Goal: Task Accomplishment & Management: Manage account settings

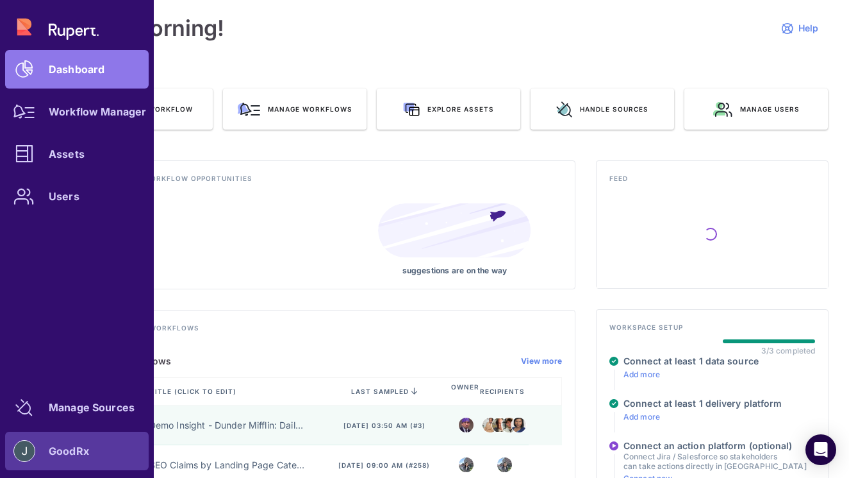
click at [20, 451] on img at bounding box center [24, 450] width 21 height 21
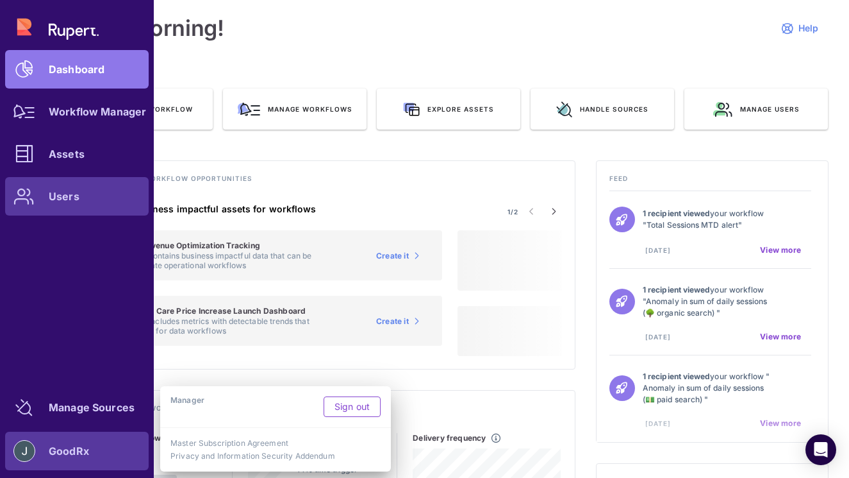
click at [35, 190] on div at bounding box center [24, 196] width 38 height 38
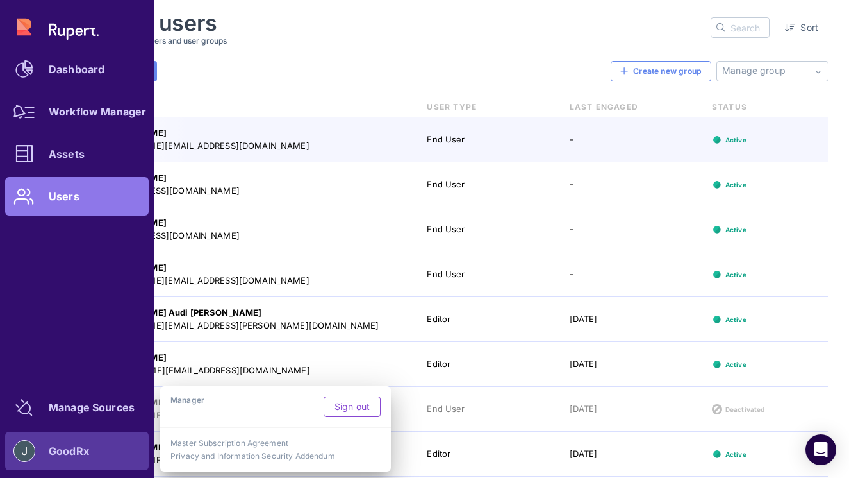
click at [516, 81] on div "Invite Users Create new group Manage group No suggestions available No user gro…" at bounding box center [449, 71] width 760 height 21
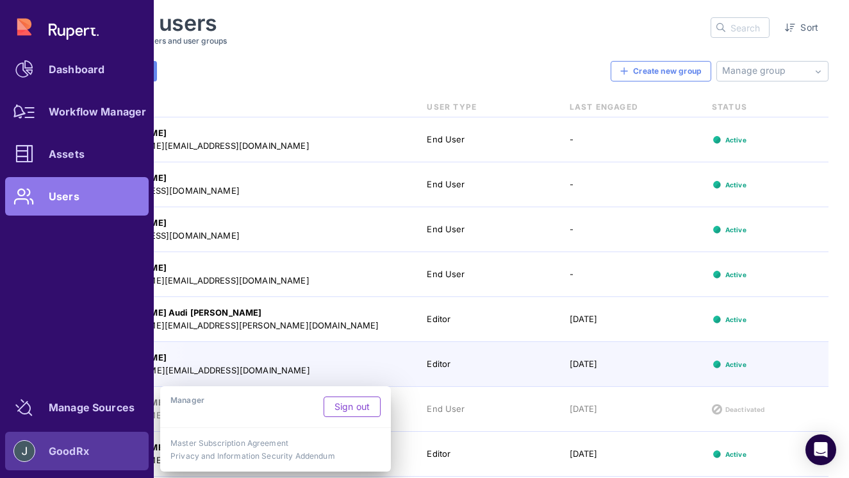
click at [106, 213] on div "Dashboard Workflow Manager Assets Users" at bounding box center [77, 112] width 144 height 208
click at [109, 199] on div "Dashboard Workflow Manager Assets Users" at bounding box center [77, 112] width 144 height 208
drag, startPoint x: 291, startPoint y: 424, endPoint x: 294, endPoint y: 449, distance: 25.2
click at [294, 449] on div "Manager Sign out Master Subscription Agreement Privacy and Information Security…" at bounding box center [275, 428] width 231 height 85
click at [294, 449] on div "Master Subscription Agreement Privacy and Information Security Addendum" at bounding box center [275, 449] width 231 height 44
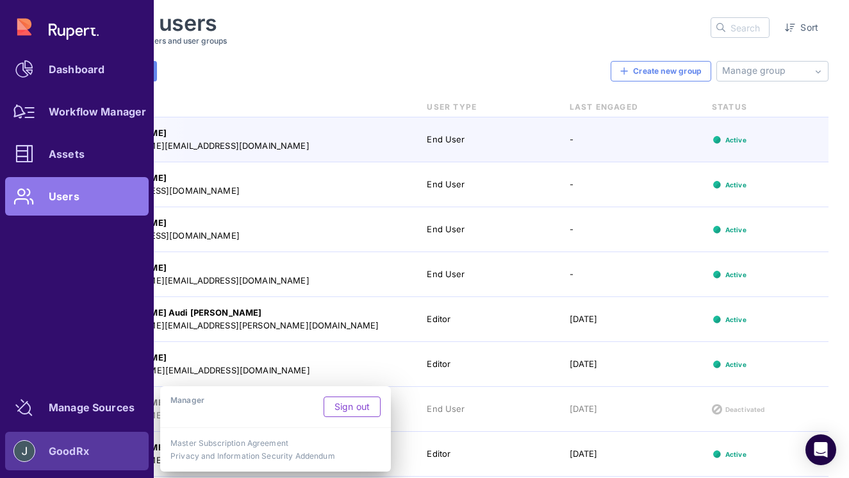
click at [284, 78] on div "Invite Users Create new group Manage group No suggestions available No user gro…" at bounding box center [449, 71] width 760 height 21
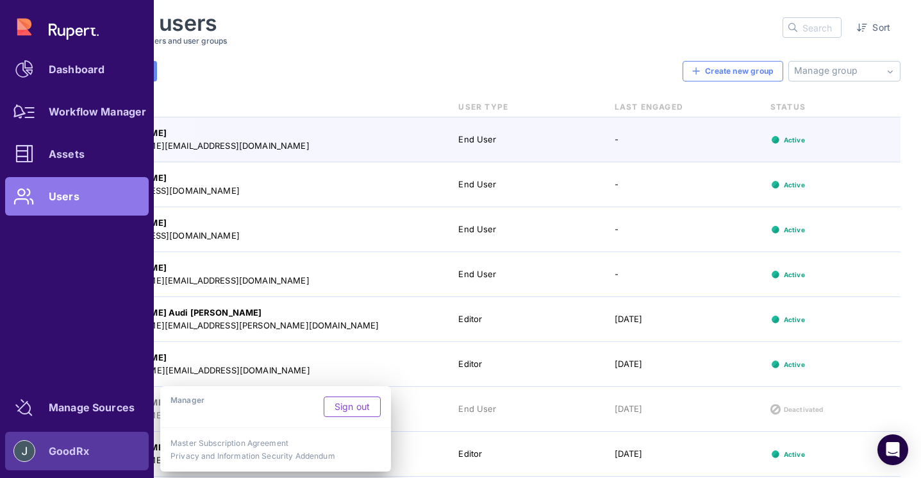
click at [38, 46] on div "Dashboard Workflow Manager Assets Users" at bounding box center [77, 112] width 144 height 208
click at [41, 23] on div "Dashboard Workflow Manager Assets Users" at bounding box center [77, 112] width 144 height 208
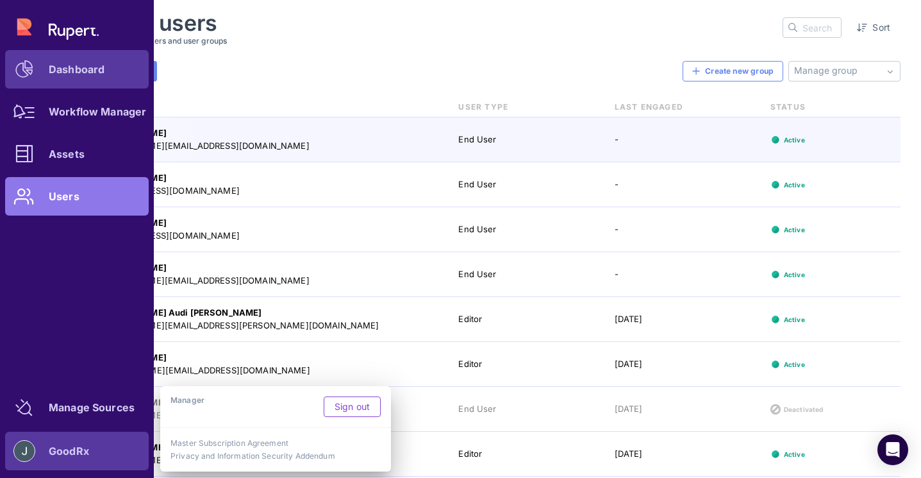
click at [65, 80] on link "Dashboard" at bounding box center [77, 69] width 144 height 38
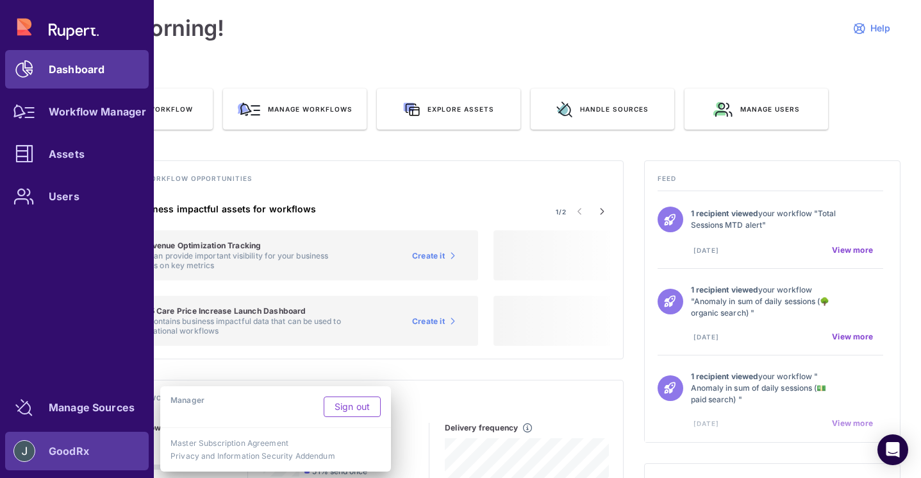
click at [65, 80] on div "Dashboard Workflow Manager Assets Users" at bounding box center [77, 112] width 144 height 208
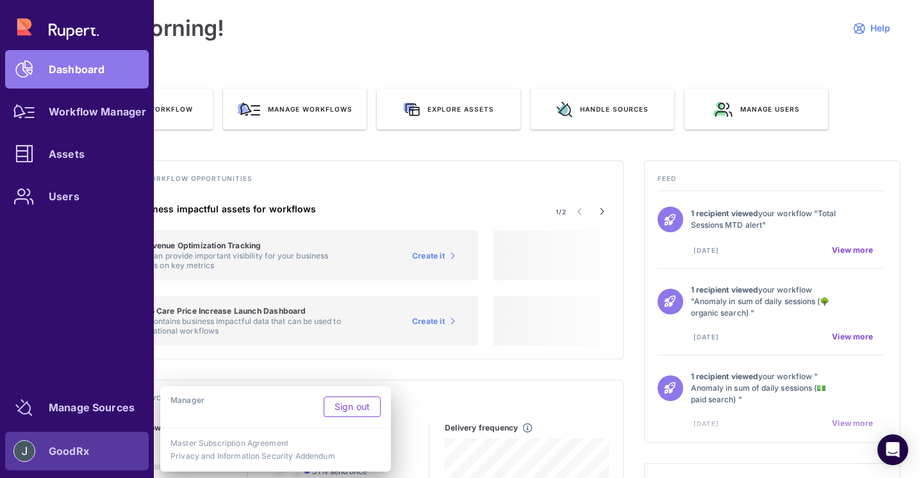
click at [127, 71] on div "Dashboard Workflow Manager Assets Users" at bounding box center [77, 112] width 144 height 208
drag, startPoint x: 153, startPoint y: 6, endPoint x: 138, endPoint y: 8, distance: 14.2
click at [138, 8] on div "Dashboard Workflow Manager Assets Users Manage Sources GoodRx" at bounding box center [77, 239] width 154 height 478
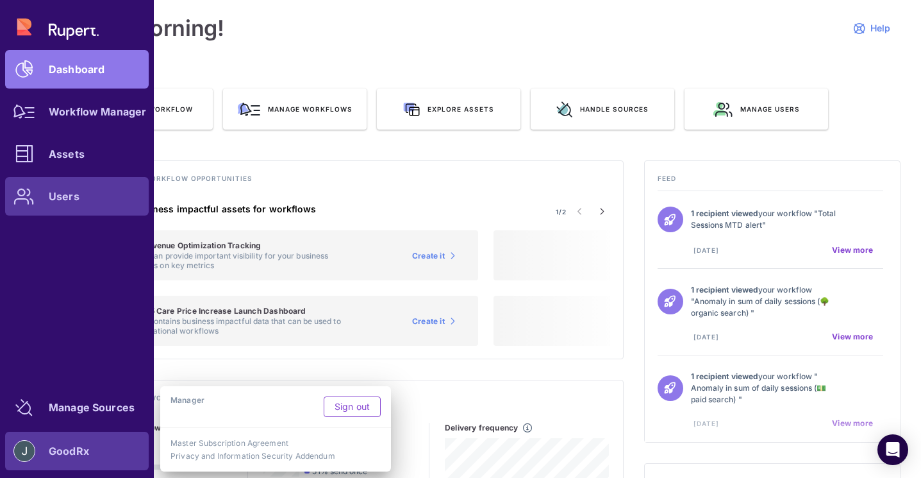
click at [76, 205] on link "Users" at bounding box center [77, 196] width 144 height 38
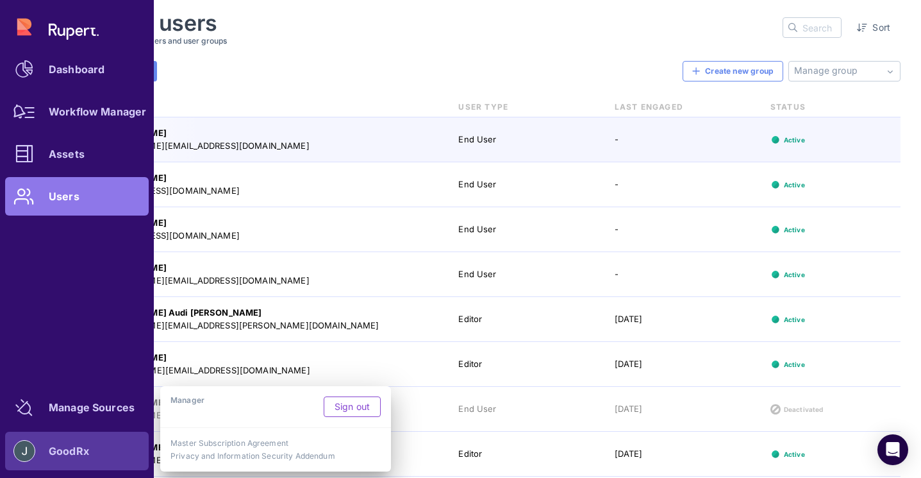
click at [112, 461] on div "GoodRx" at bounding box center [77, 450] width 144 height 38
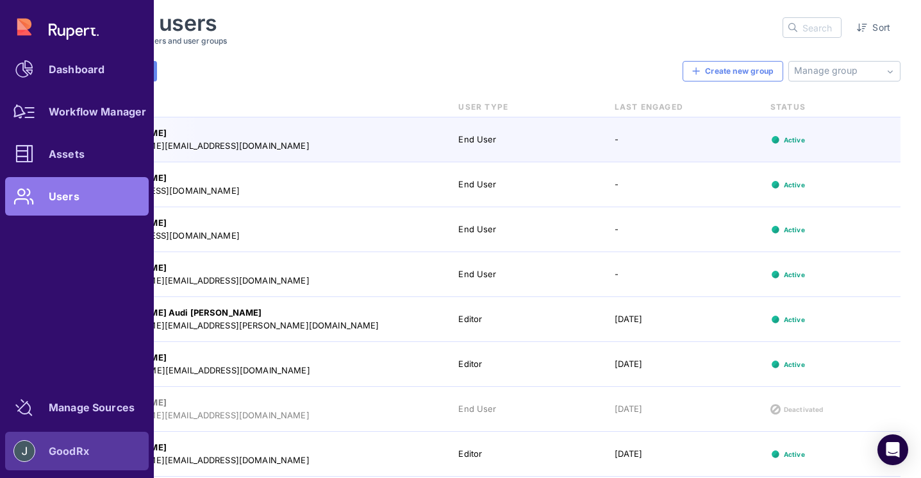
click at [112, 461] on div "GoodRx" at bounding box center [77, 450] width 144 height 38
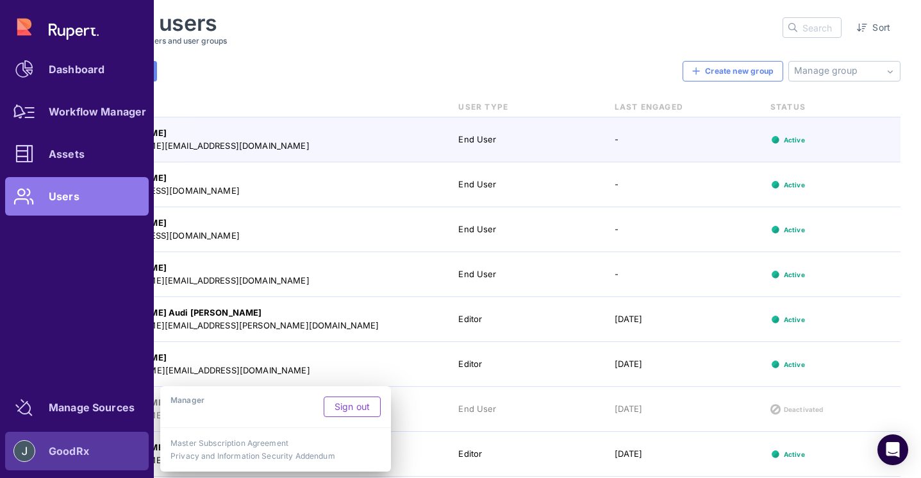
click at [112, 461] on div "GoodRx" at bounding box center [77, 450] width 144 height 38
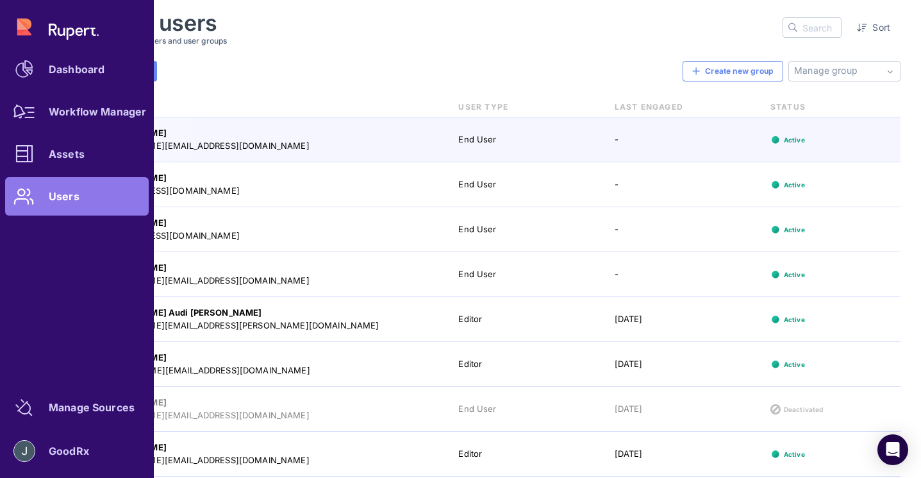
click at [106, 301] on div "Dashboard Workflow Manager Assets Users Manage Sources GoodRx" at bounding box center [77, 239] width 154 height 478
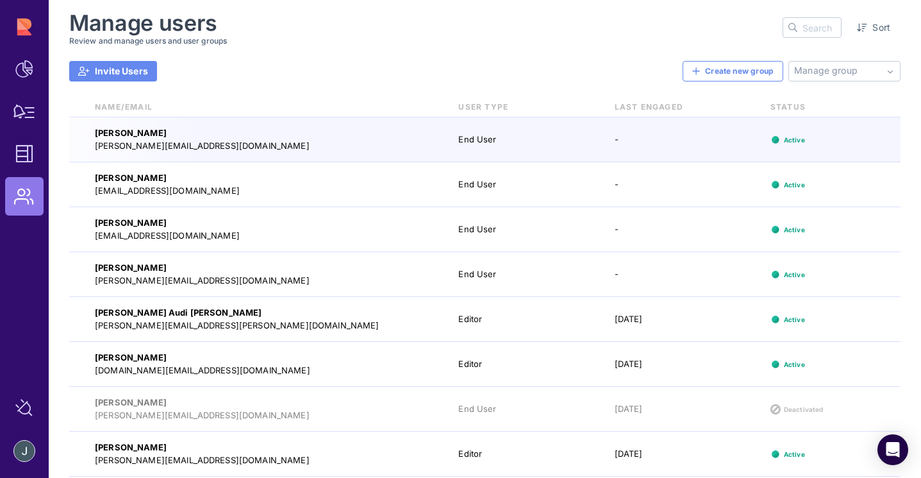
click at [251, 60] on div "Manage users Review and manage users and user groups Sort Invite Users Create n…" at bounding box center [484, 243] width 831 height 467
click at [808, 34] on input "text" at bounding box center [821, 27] width 38 height 19
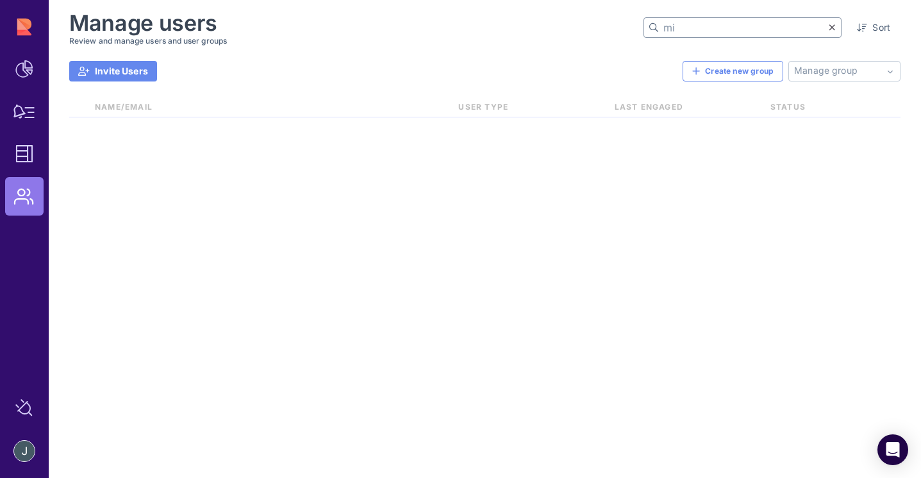
type input "m"
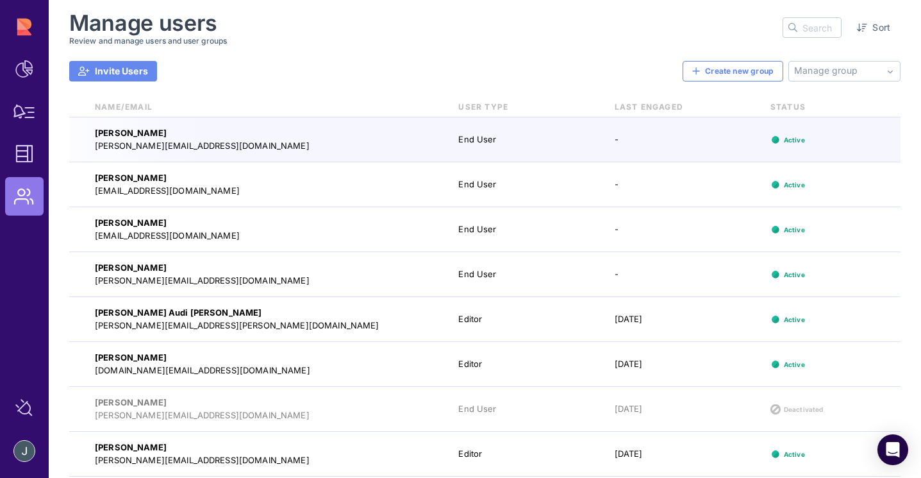
click at [133, 77] on span "Invite Users" at bounding box center [121, 71] width 53 height 13
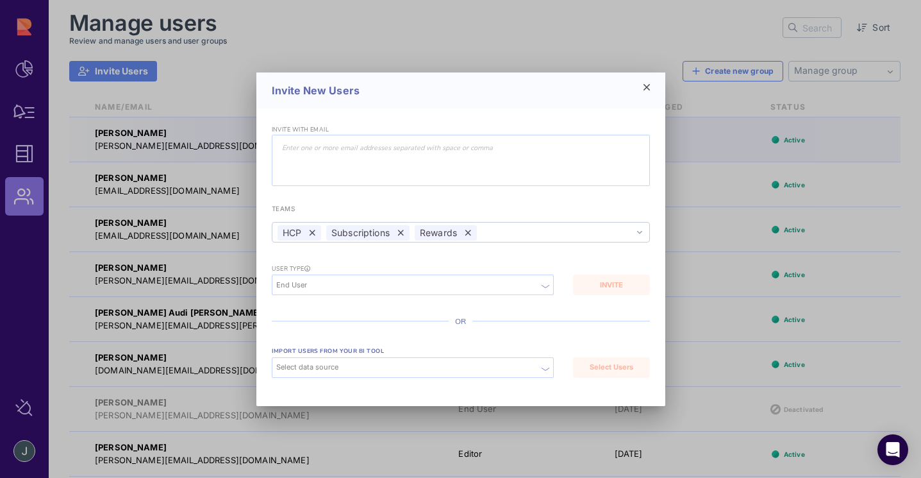
click at [356, 279] on input "End User" at bounding box center [414, 284] width 277 height 11
click at [370, 283] on input "End User" at bounding box center [414, 284] width 277 height 11
click at [343, 271] on div "Manager" at bounding box center [412, 269] width 281 height 11
type input "Manager"
click at [349, 317] on div "Invite with email teams HCP Subscriptions Rewards HCP Subscriptions Rewards MS …" at bounding box center [461, 255] width 378 height 269
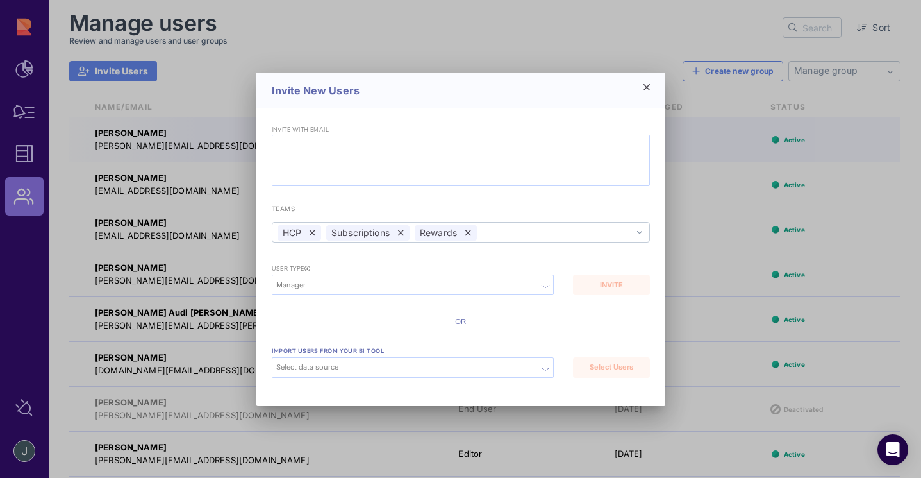
click at [354, 157] on div at bounding box center [461, 160] width 378 height 51
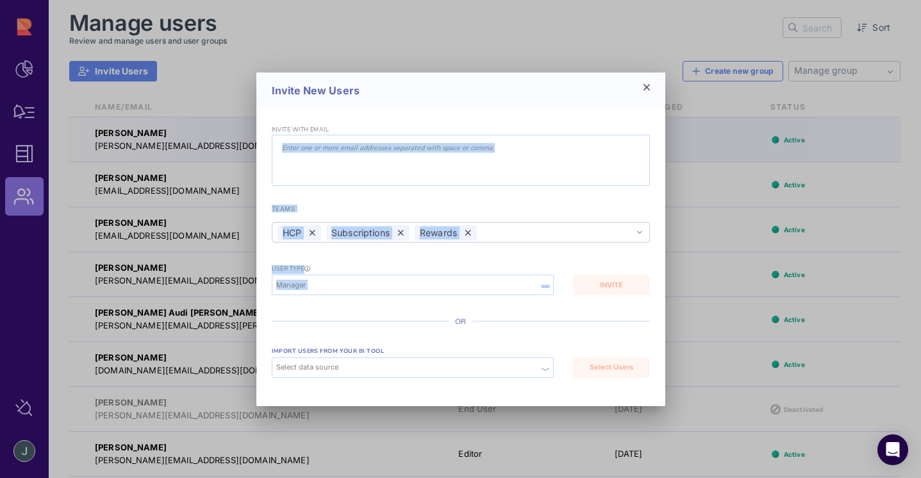
drag, startPoint x: 599, startPoint y: 287, endPoint x: 549, endPoint y: 158, distance: 138.6
click at [549, 157] on div "Invite with email teams HCP Subscriptions Rewards HCP Subscriptions Rewards MS …" at bounding box center [461, 255] width 378 height 269
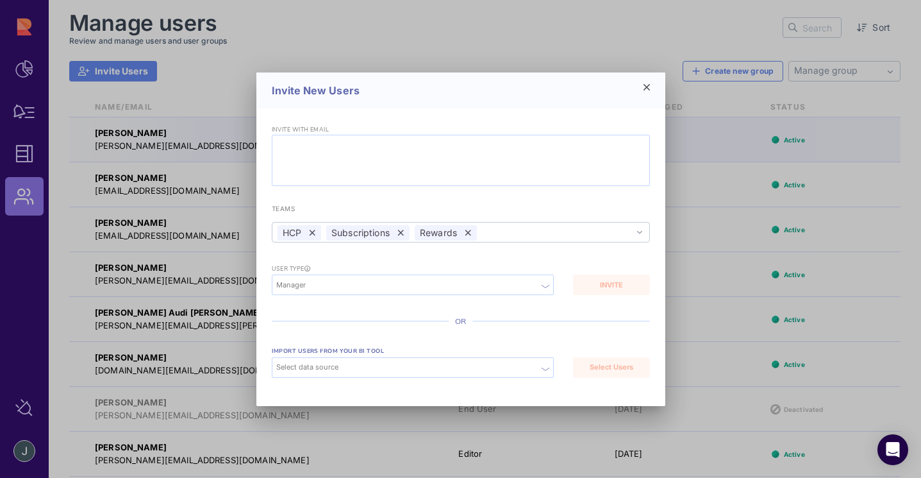
click at [516, 142] on input "text" at bounding box center [461, 147] width 368 height 15
paste input "[EMAIL_ADDRESS][DOMAIN_NAME]"
type input "[EMAIL_ADDRESS][DOMAIN_NAME]"
click at [528, 287] on input "Manager" at bounding box center [414, 284] width 277 height 11
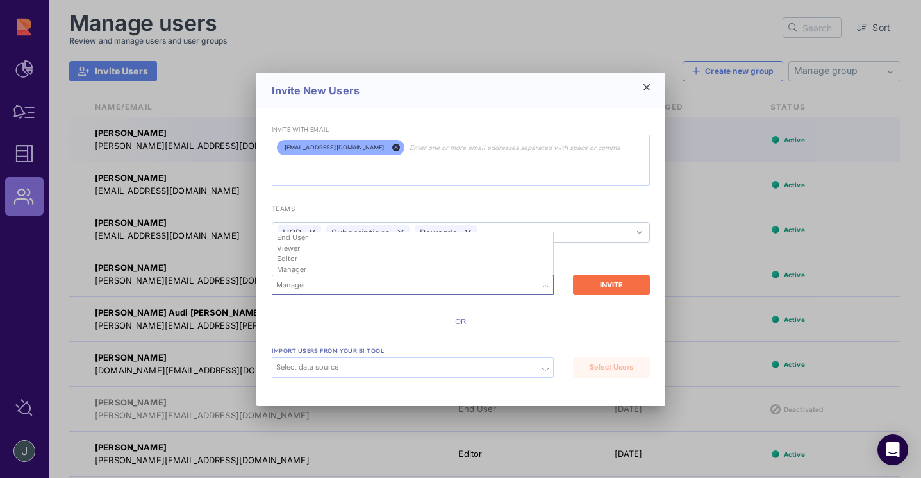
click at [583, 288] on div "INVITE" at bounding box center [611, 284] width 64 height 11
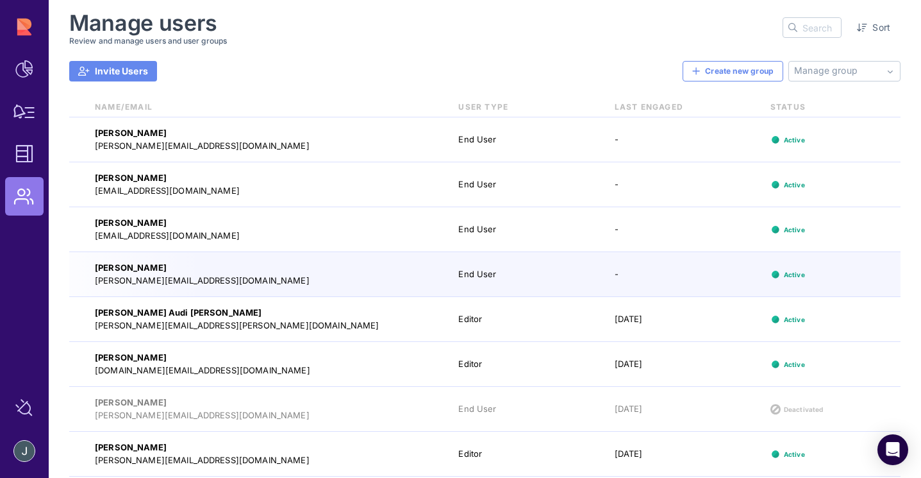
click at [589, 110] on div "User Type" at bounding box center [667, 107] width 156 height 12
click at [797, 37] on div at bounding box center [812, 27] width 59 height 21
click at [808, 21] on input "text" at bounding box center [758, 27] width 165 height 19
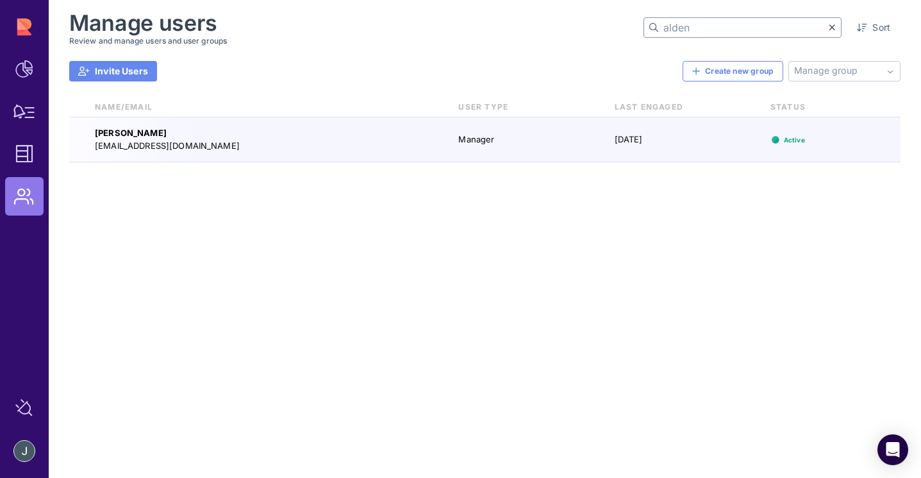
drag, startPoint x: 767, startPoint y: 33, endPoint x: 599, endPoint y: 12, distance: 169.9
click at [599, 12] on div "Manage users Review and manage users and user groups alden Sort" at bounding box center [484, 27] width 831 height 35
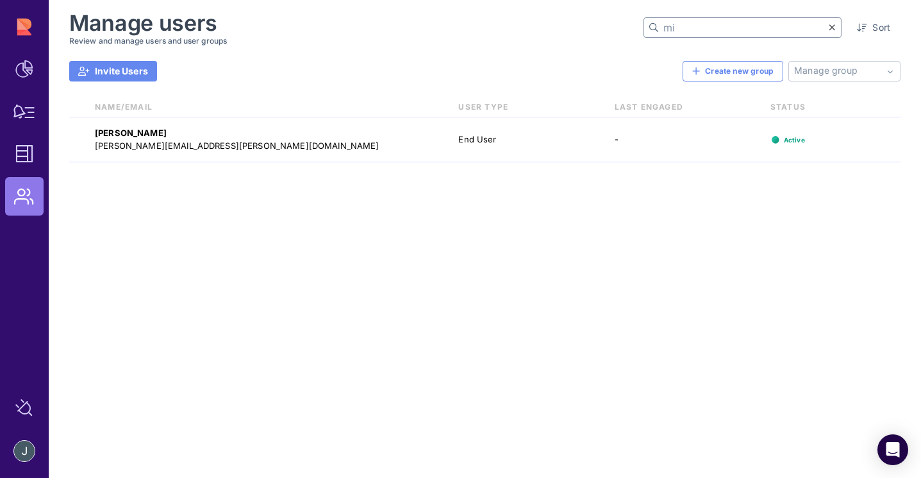
type input "m"
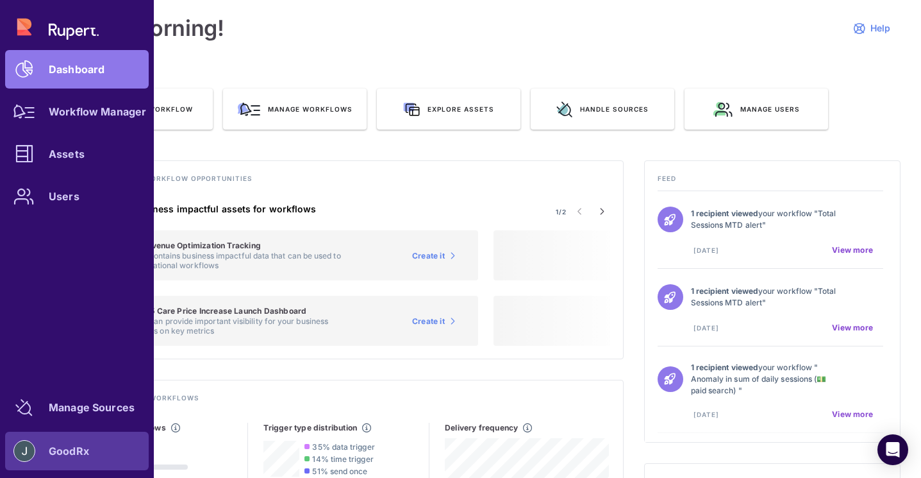
click at [30, 442] on div at bounding box center [24, 450] width 38 height 21
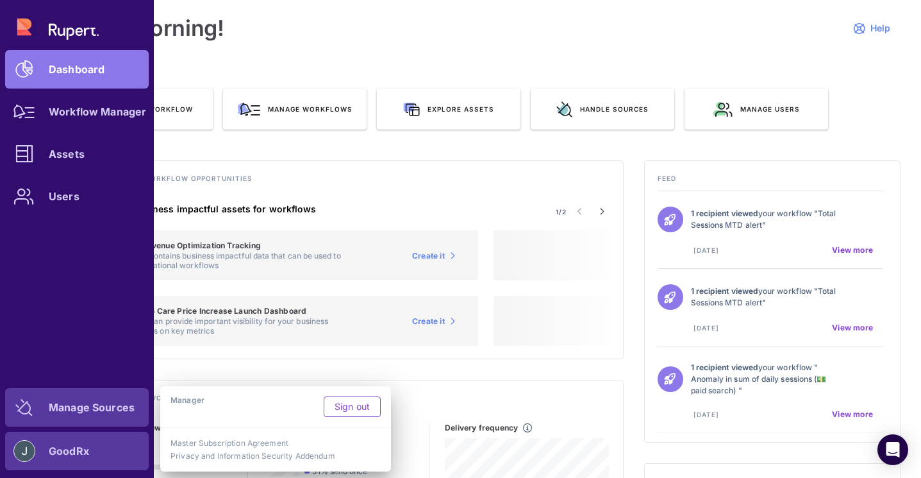
click at [96, 413] on link "Manage Sources" at bounding box center [77, 407] width 144 height 38
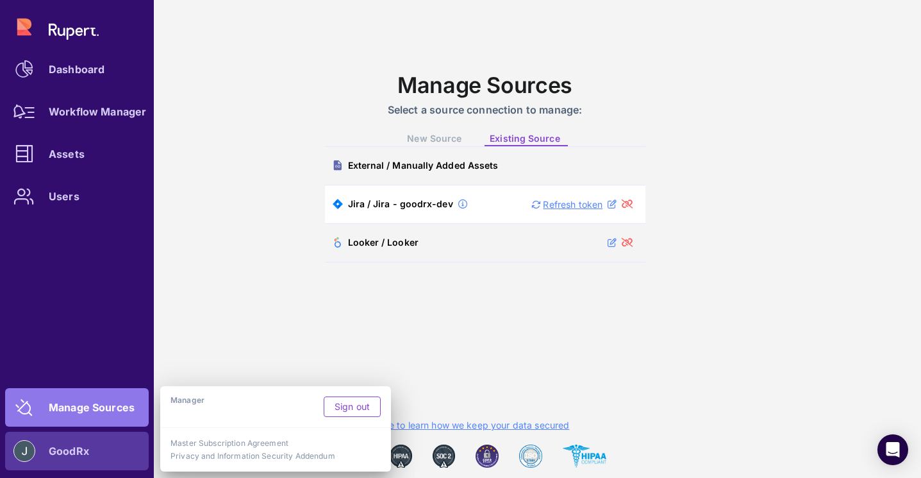
click at [311, 87] on div "Manage Sources Select a source connection to manage: New Source Existing Source…" at bounding box center [485, 239] width 872 height 478
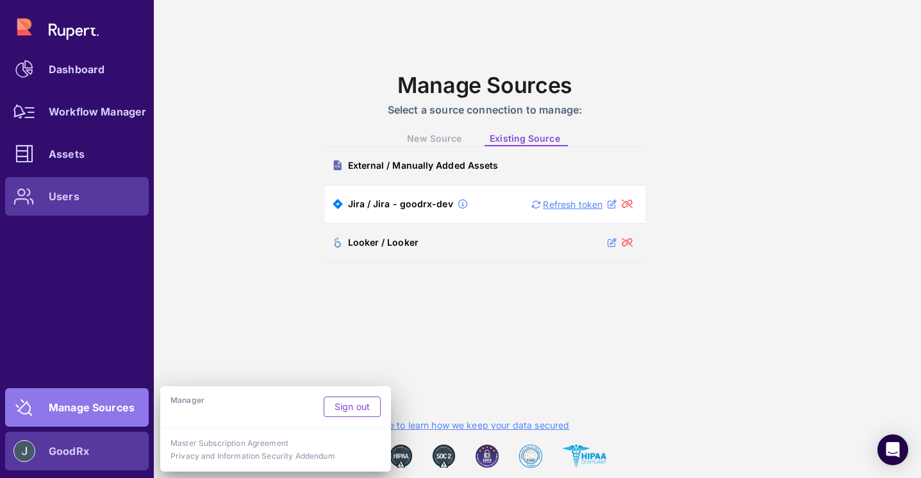
click at [71, 198] on div "Users" at bounding box center [64, 196] width 31 height 8
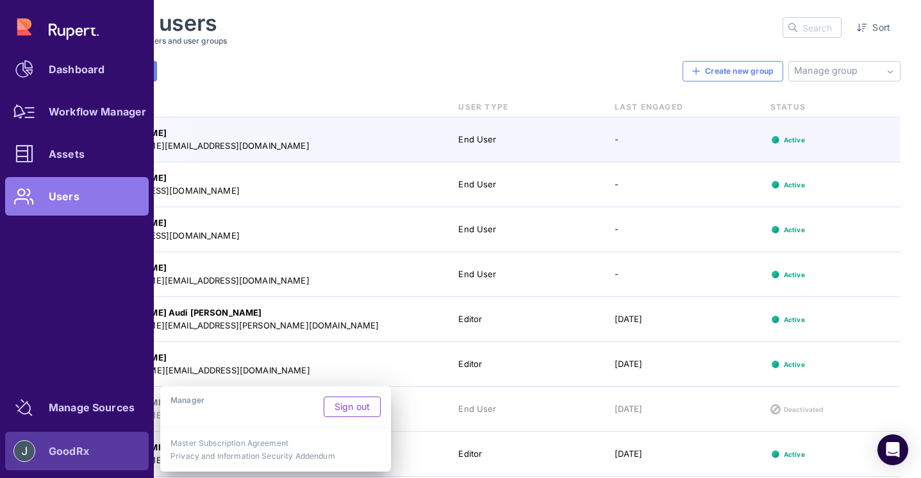
click at [388, 71] on div "Invite Users Create new group Manage group No suggestions available No user gro…" at bounding box center [484, 71] width 831 height 21
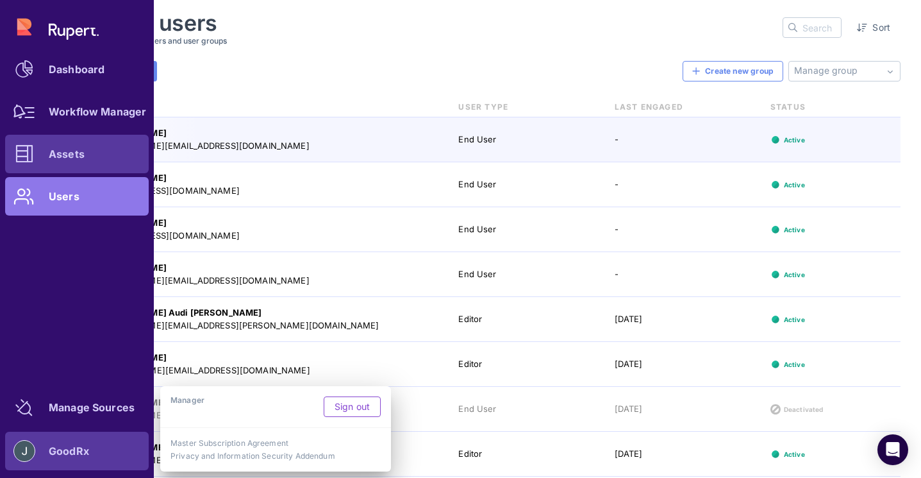
click at [86, 162] on link "Assets" at bounding box center [77, 154] width 144 height 38
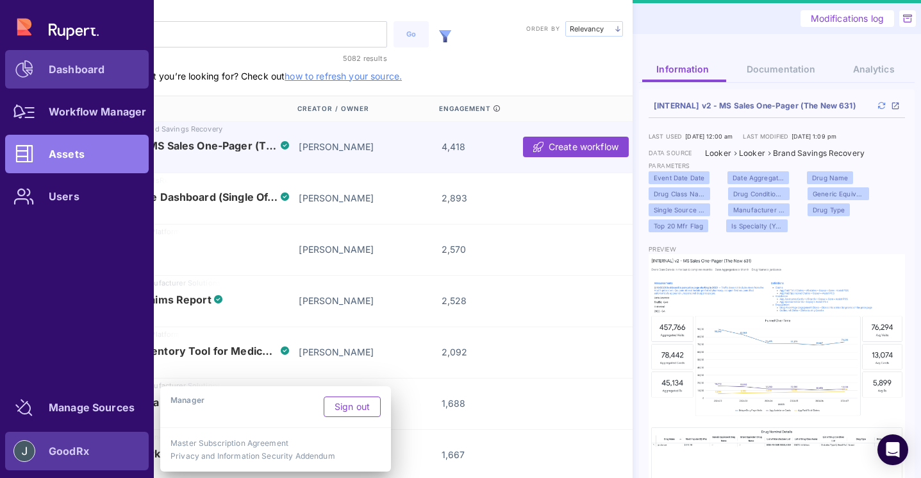
click at [106, 74] on link "Dashboard" at bounding box center [77, 69] width 144 height 38
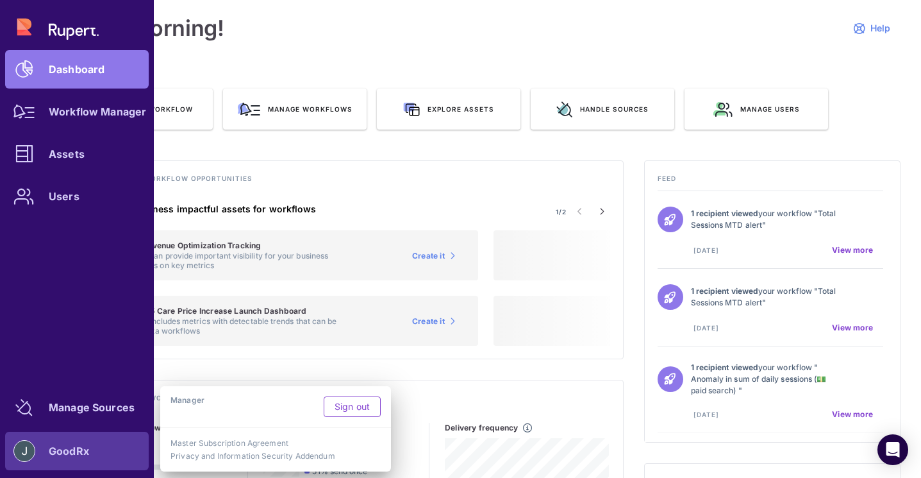
click at [51, 30] on div "Dashboard Workflow Manager Assets Users" at bounding box center [77, 112] width 144 height 208
click at [103, 440] on div "GoodRx" at bounding box center [77, 450] width 144 height 38
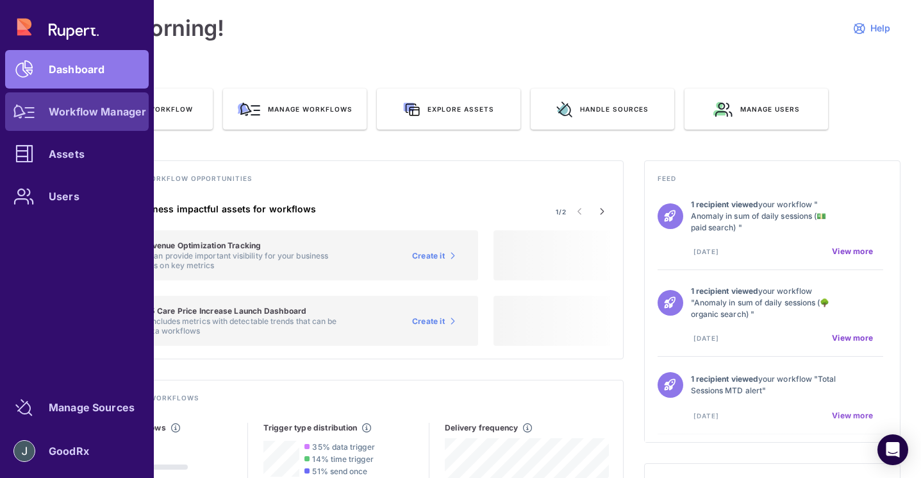
click at [47, 115] on link "Workflow Manager" at bounding box center [77, 111] width 144 height 38
